Goal: Information Seeking & Learning: Learn about a topic

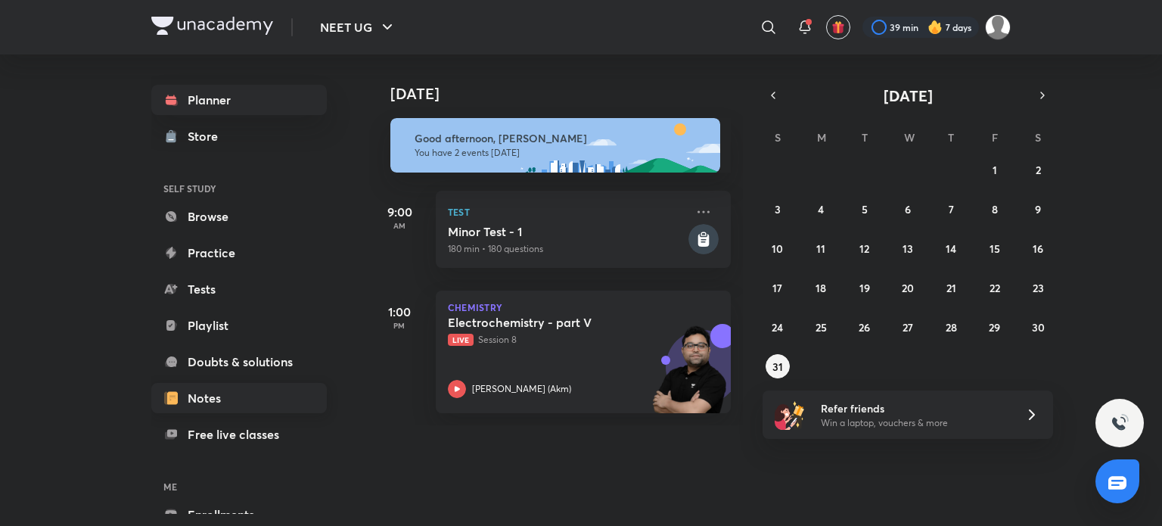
click at [250, 408] on link "Notes" at bounding box center [238, 398] width 175 height 30
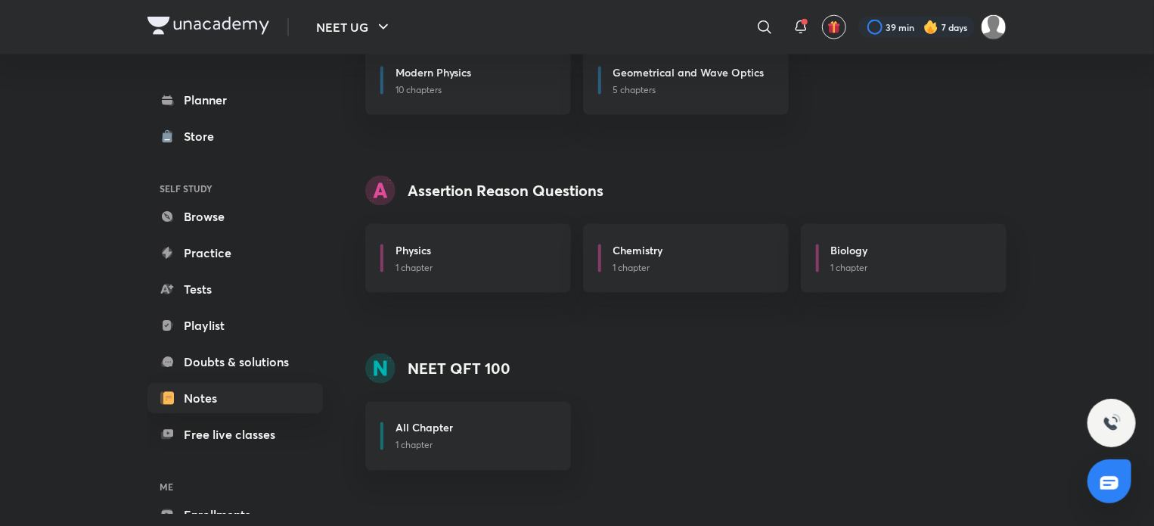
scroll to position [1177, 0]
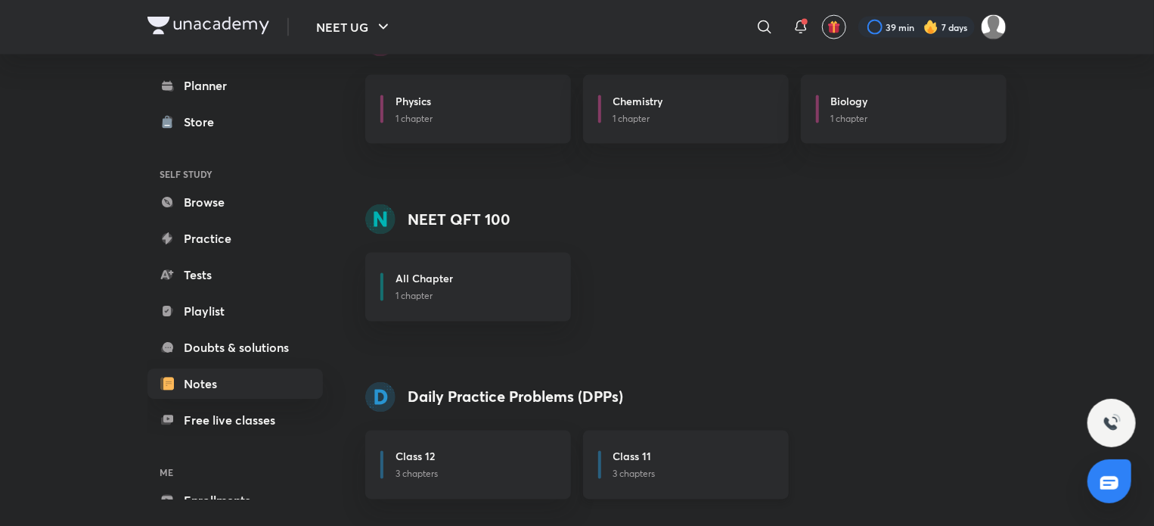
click at [684, 479] on p "3 chapters" at bounding box center [691, 474] width 157 height 14
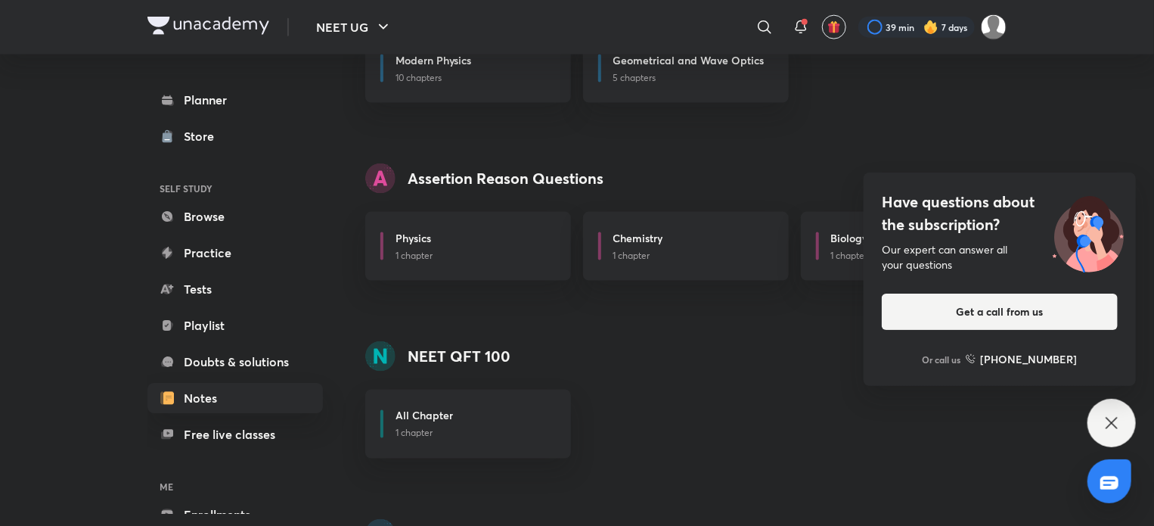
scroll to position [1039, 0]
click at [1116, 405] on div "Have questions about the subscription? Our expert can answer all your questions…" at bounding box center [1111, 423] width 48 height 48
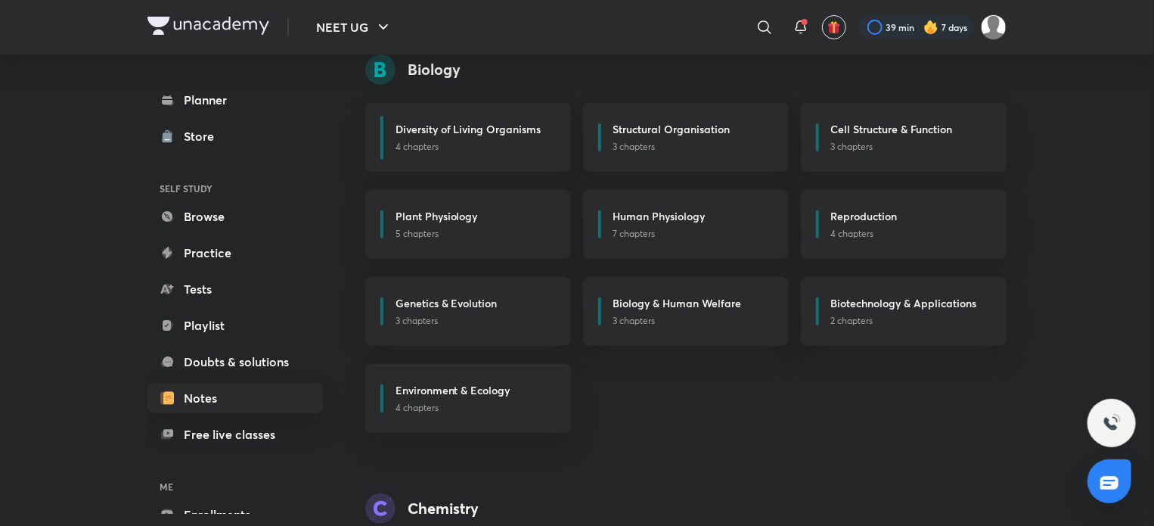
scroll to position [181, 0]
click at [672, 197] on div "Human Physiology 7 chapters" at bounding box center [686, 224] width 206 height 69
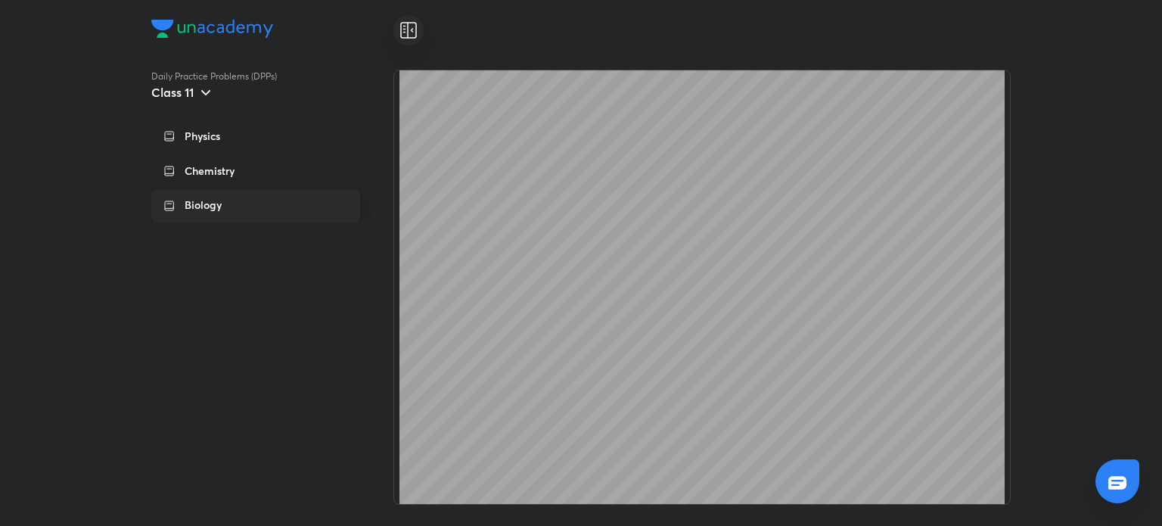
scroll to position [180354, 0]
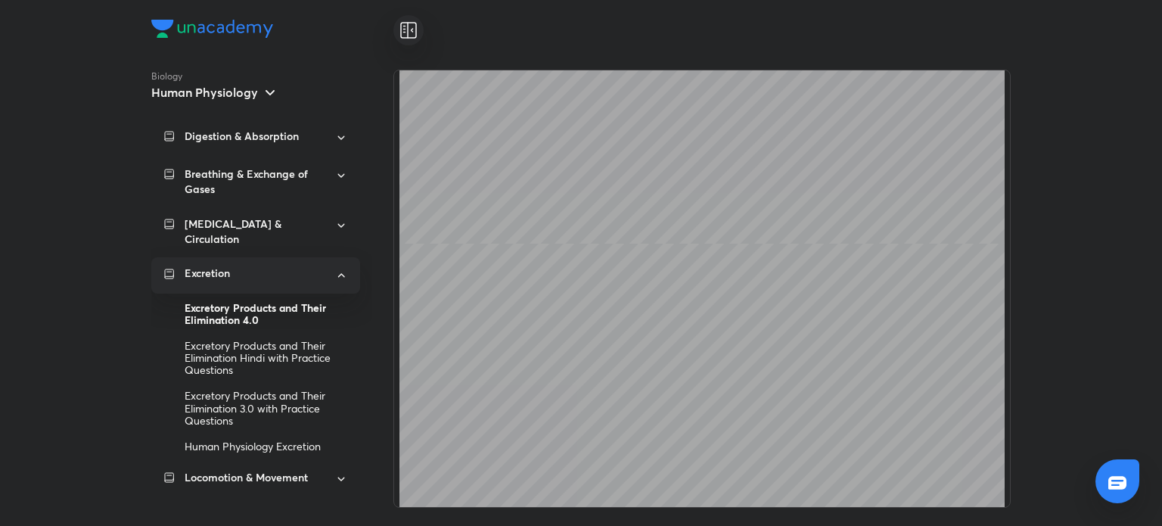
scroll to position [27202, 0]
